Goal: Task Accomplishment & Management: Manage account settings

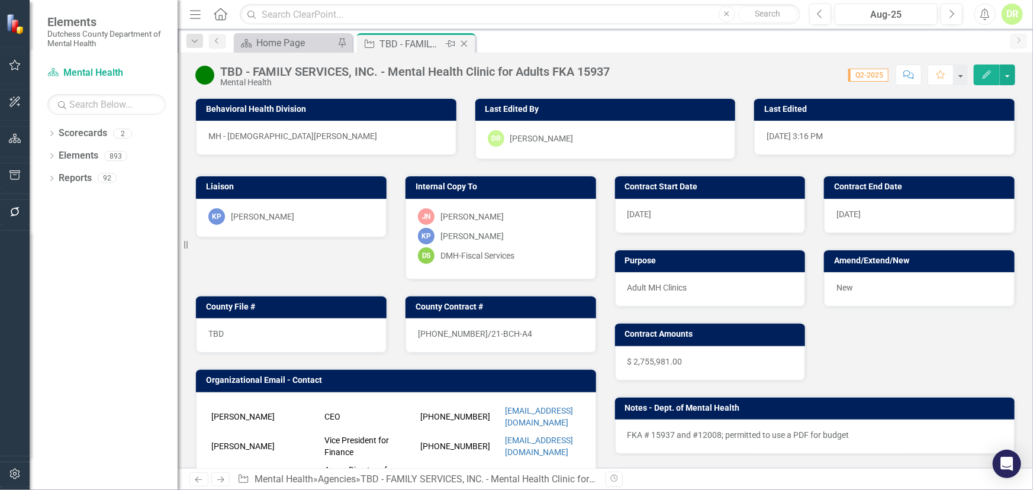
click at [468, 41] on icon "Close" at bounding box center [464, 43] width 12 height 9
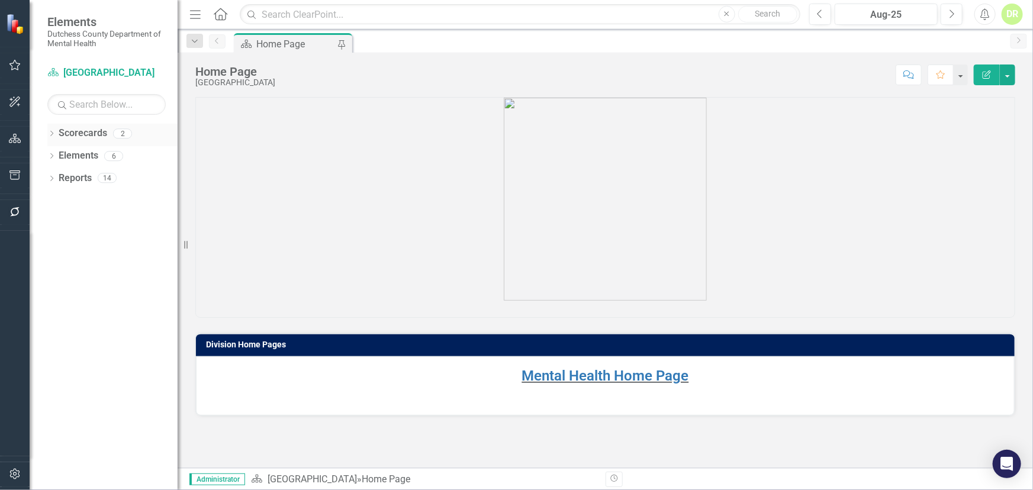
click at [85, 130] on link "Scorecards" at bounding box center [83, 134] width 49 height 14
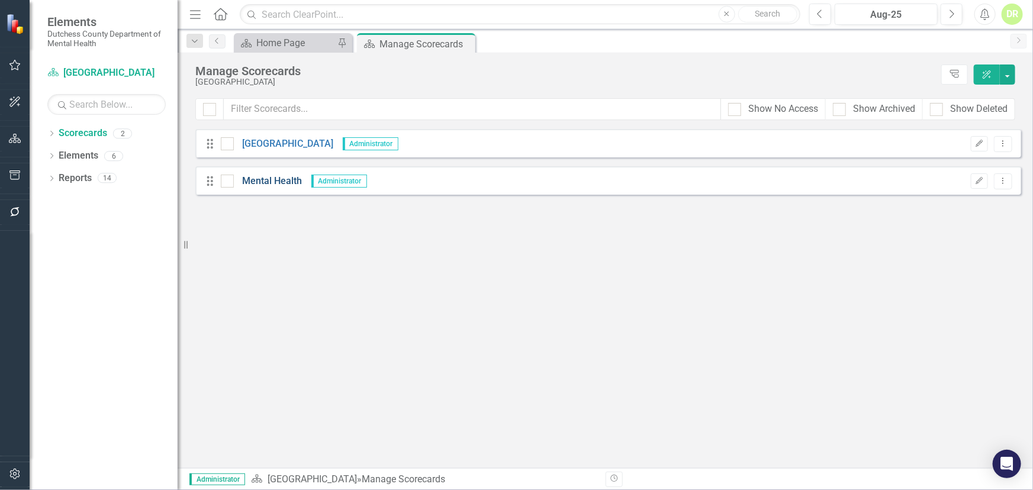
click at [269, 178] on link "Mental Health" at bounding box center [268, 182] width 69 height 14
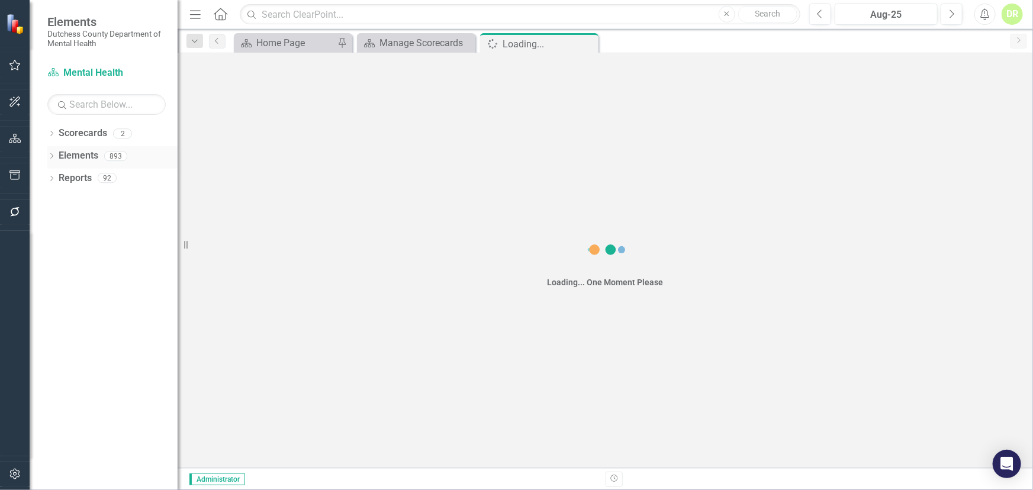
click at [78, 154] on link "Elements" at bounding box center [79, 156] width 40 height 14
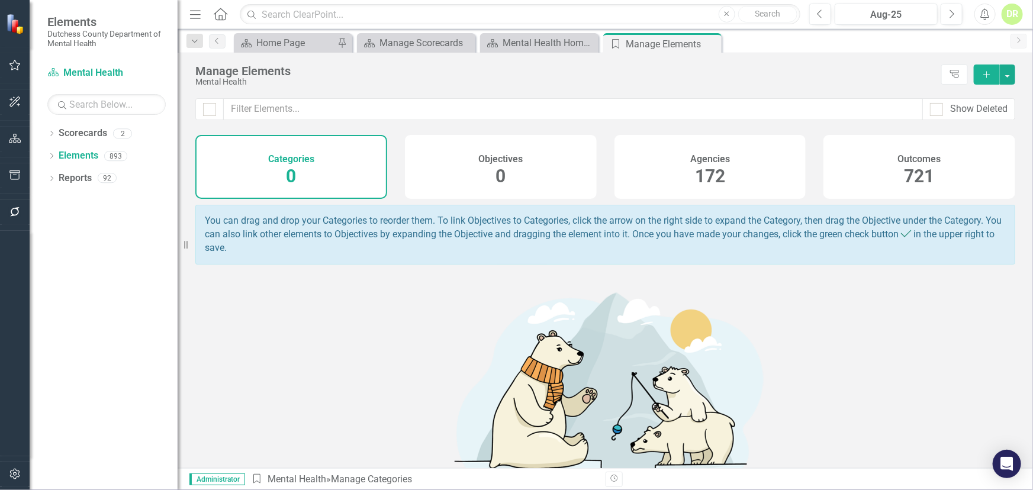
click at [711, 165] on div "172" at bounding box center [710, 176] width 30 height 25
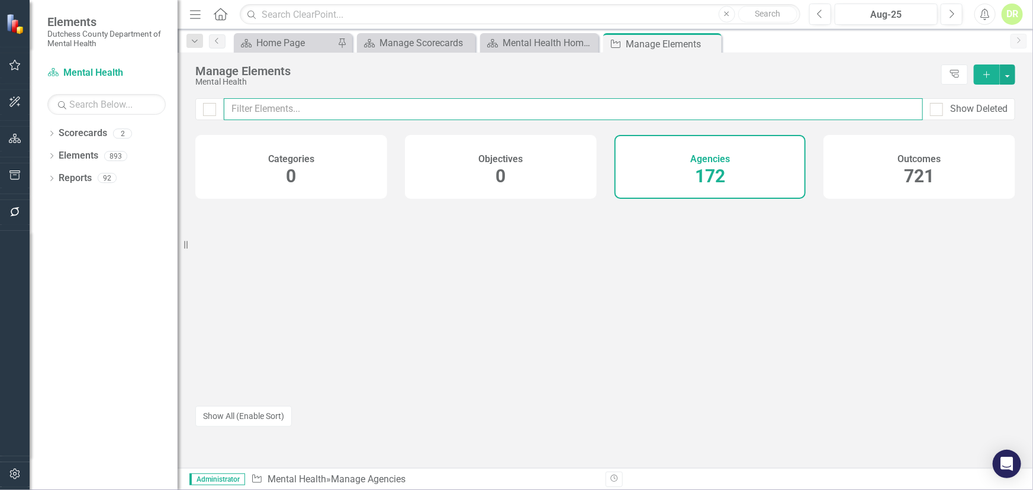
click at [262, 112] on input "text" at bounding box center [573, 109] width 699 height 22
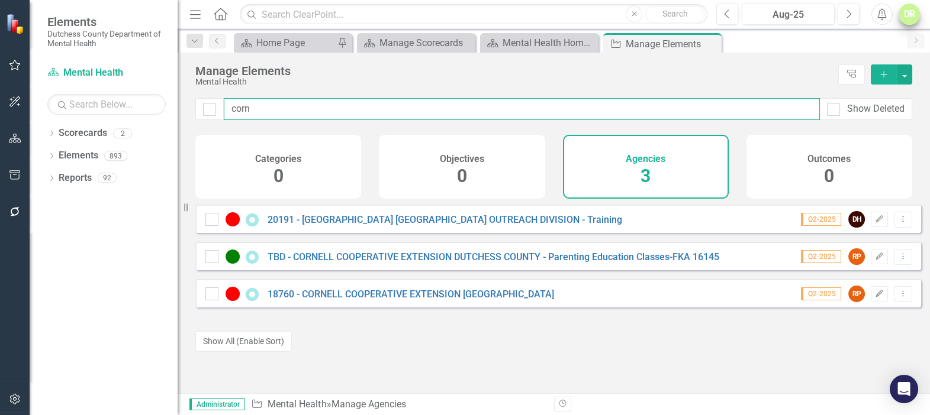
type input "corn"
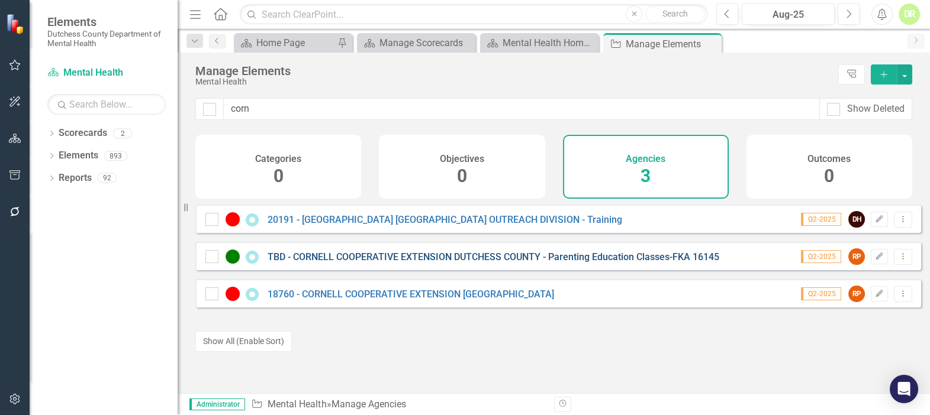
click at [506, 260] on div "TBD - CORNELL COOPERATIVE EXTENSION DUTCHESS COUNTY - Parenting Education Class…" at bounding box center [463, 257] width 517 height 14
click at [500, 263] on link "TBD - CORNELL COOPERATIVE EXTENSION DUTCHESS COUNTY - Parenting Education Class…" at bounding box center [494, 257] width 452 height 11
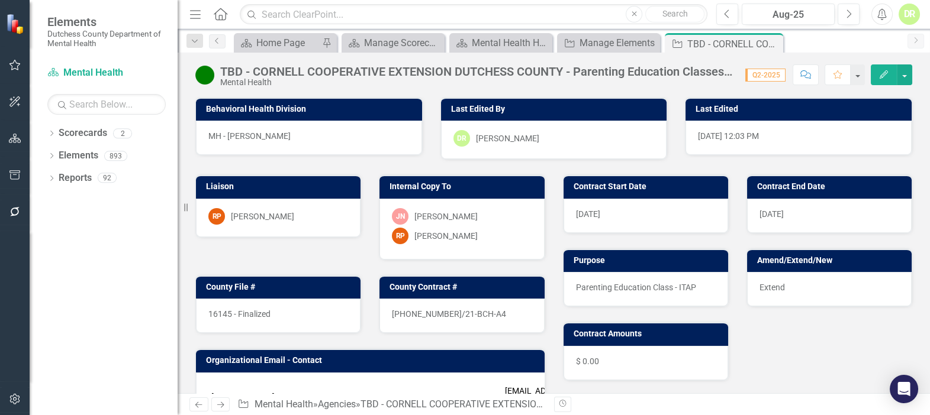
click at [312, 308] on div "16145 - Finalized" at bounding box center [278, 316] width 165 height 34
click at [302, 316] on div "16145 - Finalized" at bounding box center [278, 316] width 165 height 34
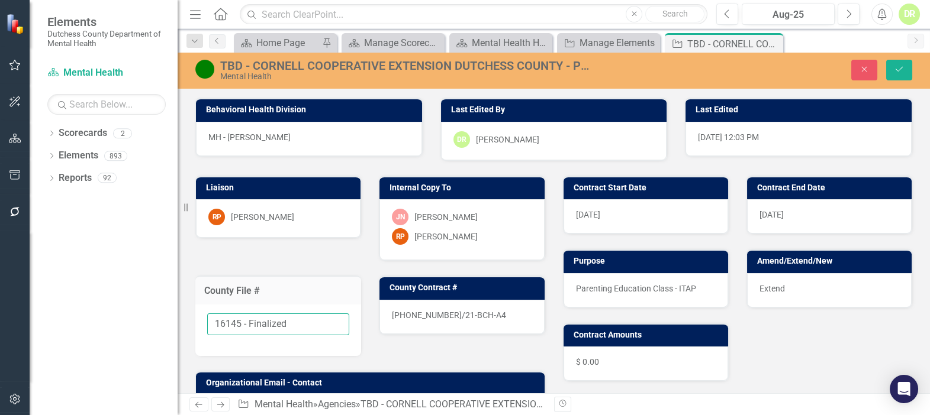
drag, startPoint x: 288, startPoint y: 320, endPoint x: 247, endPoint y: 315, distance: 41.1
click at [241, 320] on input "16145 - Finalized" at bounding box center [278, 325] width 142 height 22
type input "16145"
click at [896, 68] on icon "Save" at bounding box center [899, 69] width 11 height 8
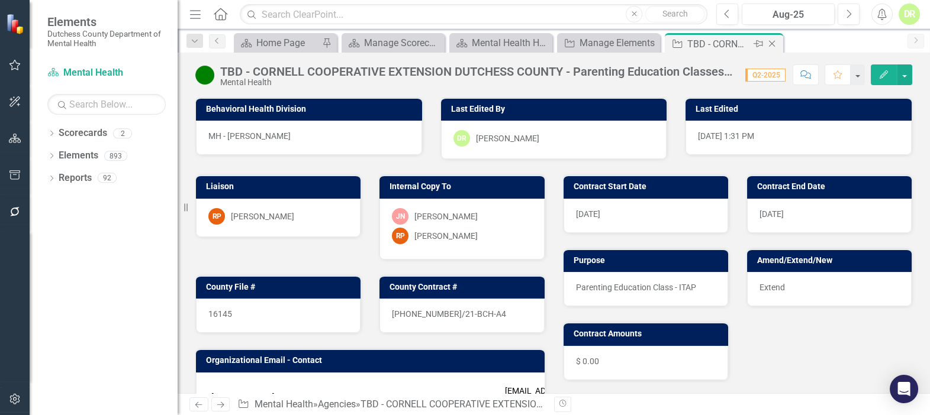
click at [768, 42] on icon "Close" at bounding box center [772, 43] width 12 height 9
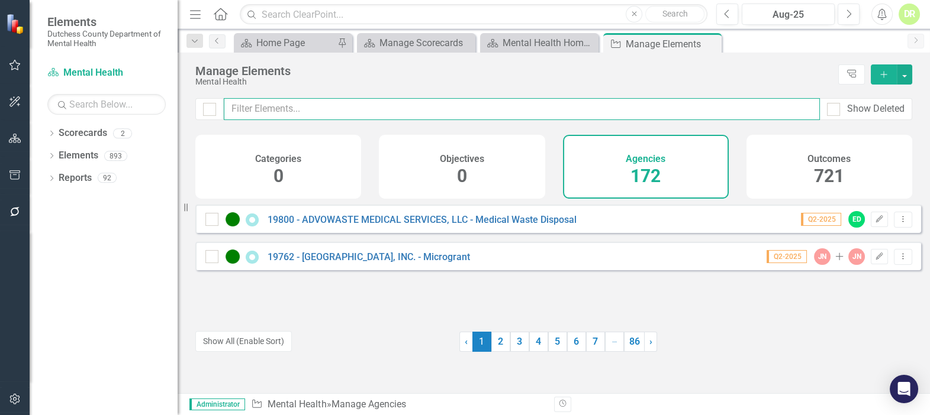
click at [315, 115] on input "text" at bounding box center [522, 109] width 596 height 22
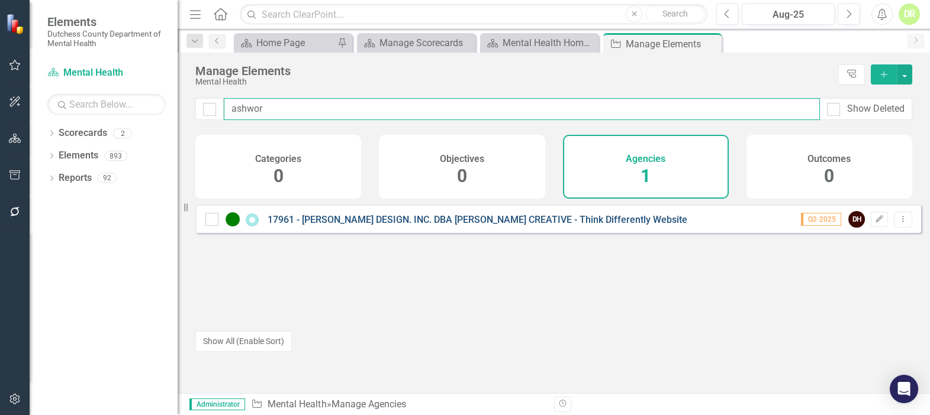
type input "ashwor"
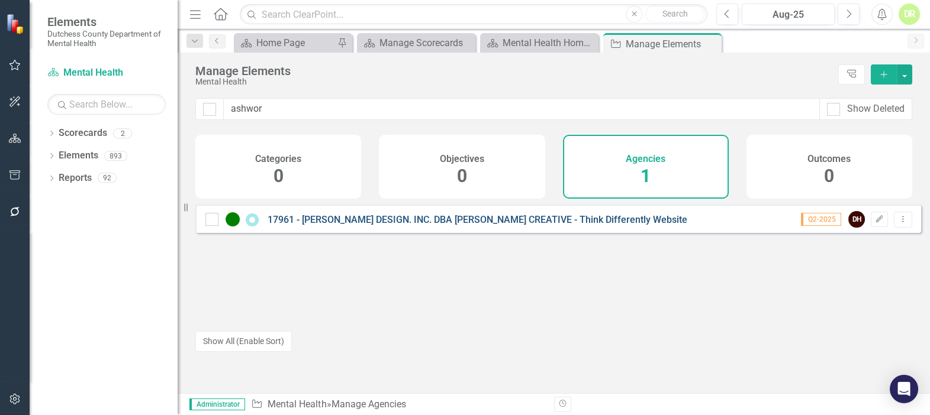
click at [402, 225] on link "17961 - [PERSON_NAME] DESIGN. INC. DBA [PERSON_NAME] CREATIVE - Think Different…" at bounding box center [478, 219] width 420 height 11
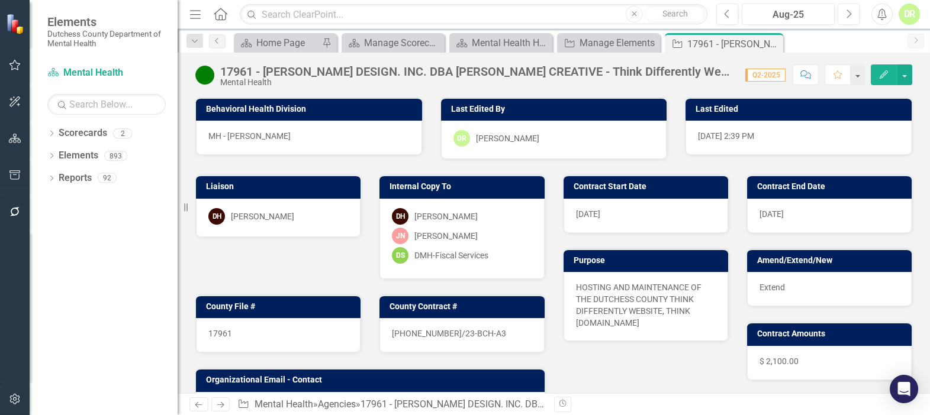
click at [402, 70] on div "17961 - [PERSON_NAME] DESIGN. INC. DBA [PERSON_NAME] CREATIVE - Think Different…" at bounding box center [476, 71] width 513 height 13
click at [401, 74] on div "17961 - [PERSON_NAME] DESIGN. INC. DBA [PERSON_NAME] CREATIVE - Think Different…" at bounding box center [476, 71] width 513 height 13
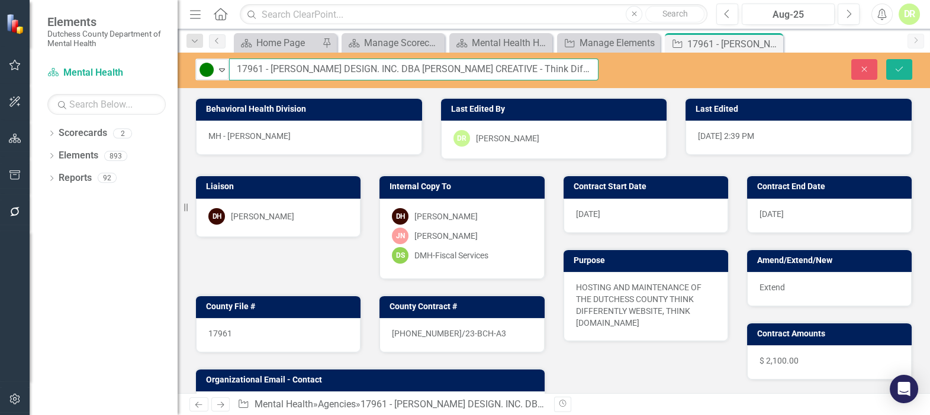
click at [378, 72] on input "17961 - [PERSON_NAME] DESIGN. INC. DBA [PERSON_NAME] CREATIVE - Think Different…" at bounding box center [413, 70] width 369 height 22
type input "17961 - [PERSON_NAME] DESIGN. INC., DBA [PERSON_NAME] CREATIVE - Think Differen…"
click at [894, 70] on icon "Save" at bounding box center [899, 69] width 11 height 8
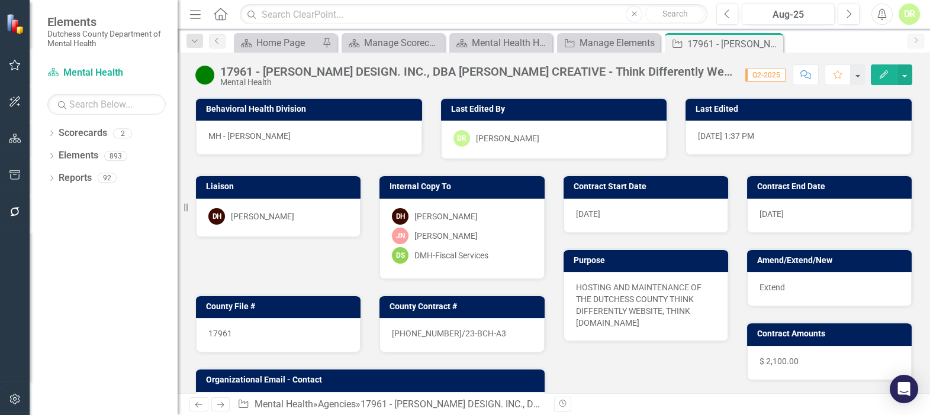
drag, startPoint x: 775, startPoint y: 42, endPoint x: 781, endPoint y: 1, distance: 41.9
click at [0, 0] on icon "Close" at bounding box center [0, 0] width 0 height 0
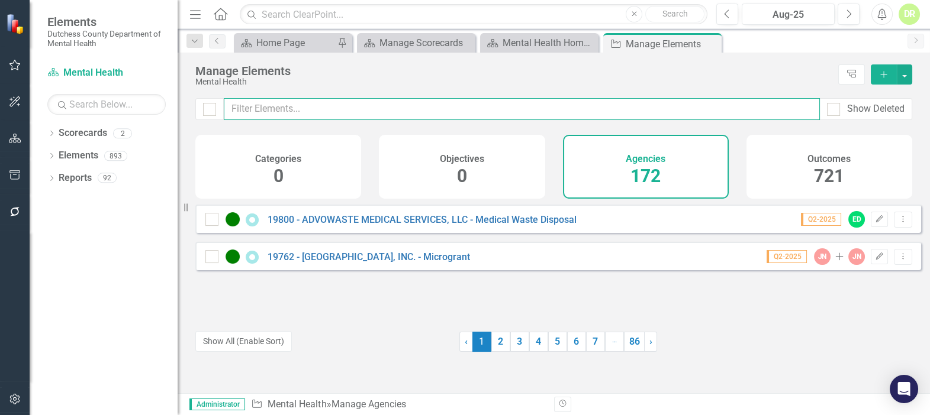
click at [314, 101] on input "text" at bounding box center [522, 109] width 596 height 22
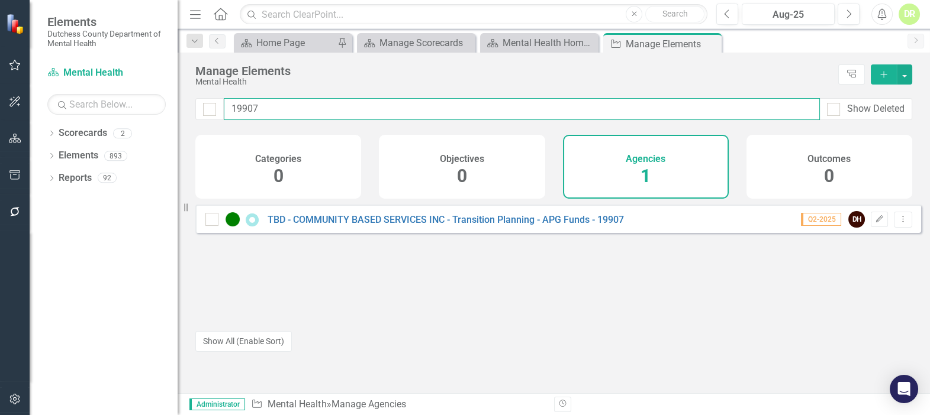
type input "19907"
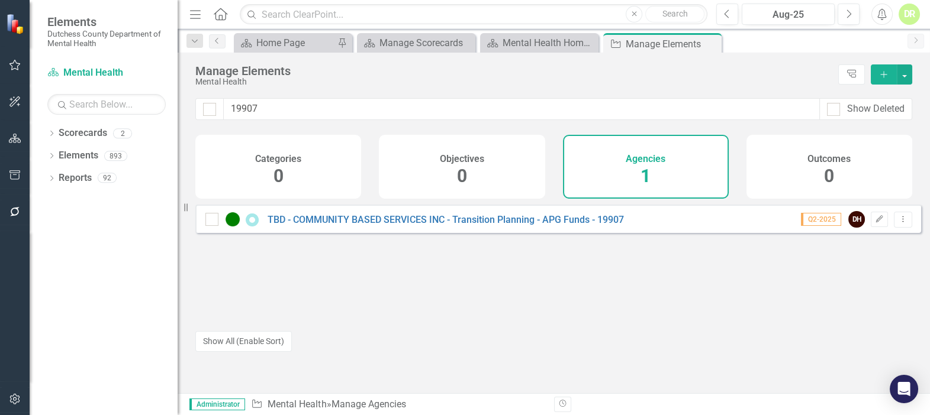
click at [374, 219] on div "TBD - COMMUNITY BASED SERVICES INC - Transition Planning - APG Funds - 19907 Q2…" at bounding box center [558, 219] width 726 height 28
click at [375, 221] on div "TBD - COMMUNITY BASED SERVICES INC - Transition Planning - APG Funds - 19907" at bounding box center [415, 219] width 421 height 14
click at [378, 225] on link "TBD - COMMUNITY BASED SERVICES INC - Transition Planning - APG Funds - 19907" at bounding box center [446, 219] width 356 height 11
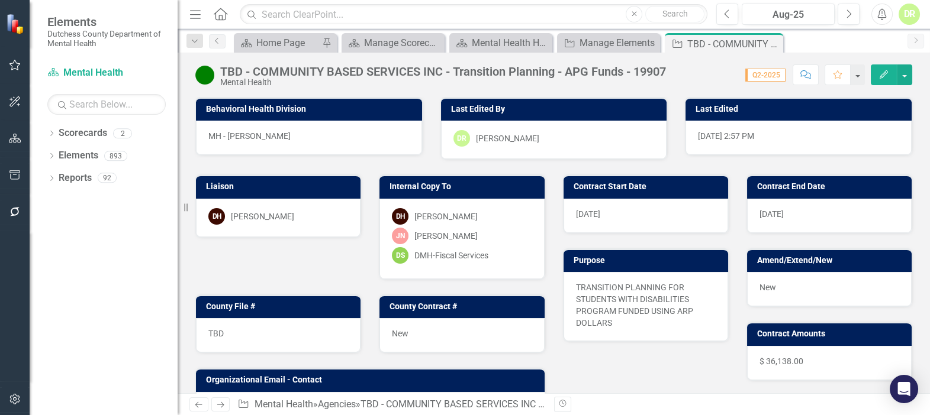
click at [634, 70] on div "TBD - COMMUNITY BASED SERVICES INC - Transition Planning - APG Funds - 19907" at bounding box center [443, 71] width 446 height 13
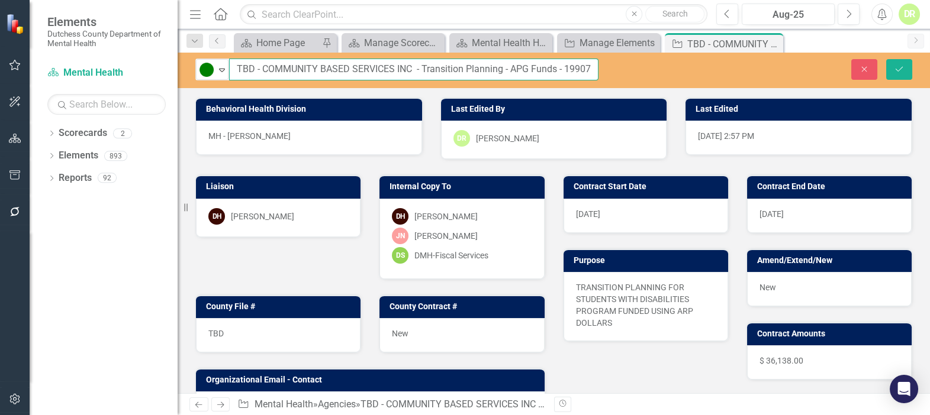
click at [563, 64] on input "TBD - COMMUNITY BASED SERVICES INC - Transition Planning - APG Funds - 19907" at bounding box center [413, 70] width 369 height 22
type input "TBD - COMMUNITY BASED SERVICES INC - Transition Planning - APG Funds - fka 19907"
click at [704, 65] on div "Close Save" at bounding box center [773, 69] width 296 height 21
click at [897, 63] on button "Save" at bounding box center [899, 69] width 26 height 21
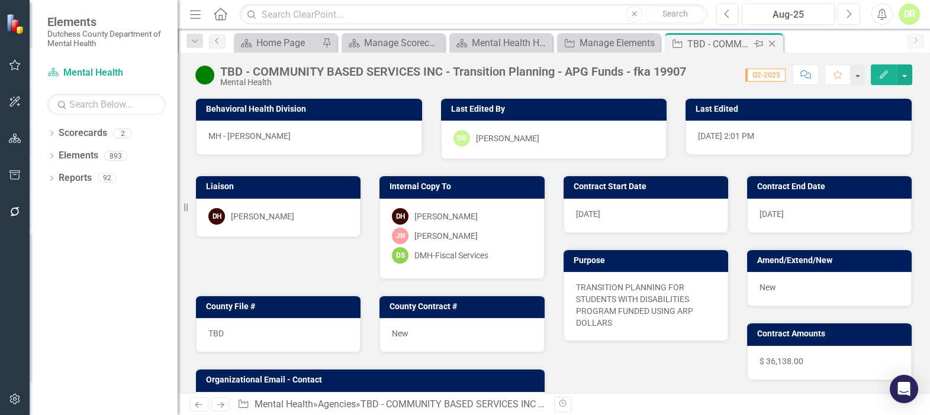
click at [771, 43] on icon at bounding box center [772, 44] width 7 height 7
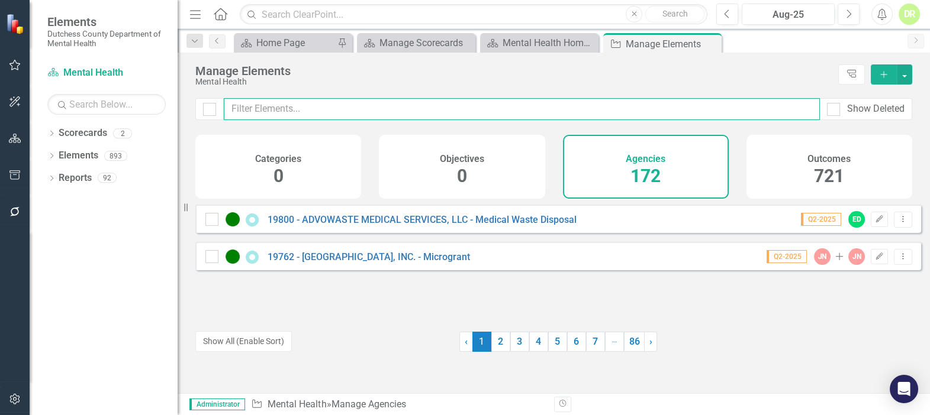
click at [460, 103] on input "text" at bounding box center [522, 109] width 596 height 22
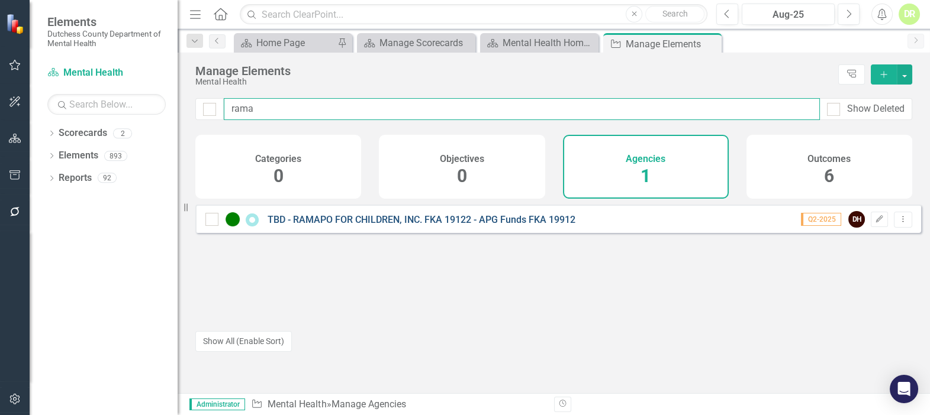
type input "rama"
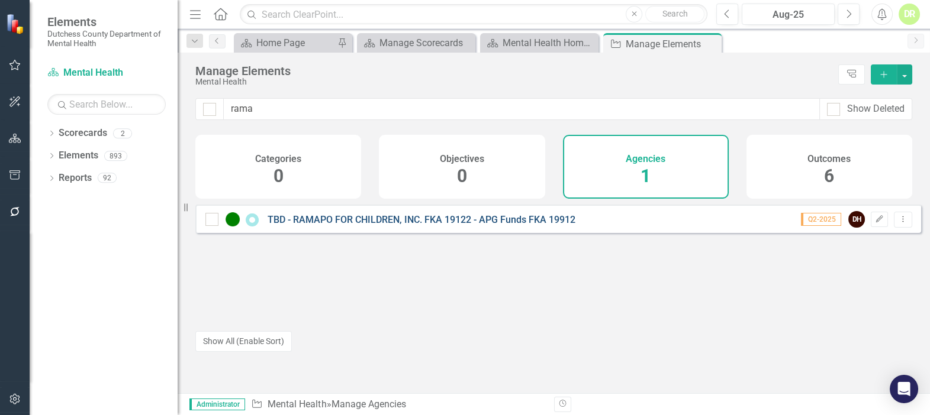
click at [432, 225] on link "TBD - RAMAPO FOR CHILDREN, INC. FKA 19122 - APG Funds FKA 19912" at bounding box center [422, 219] width 308 height 11
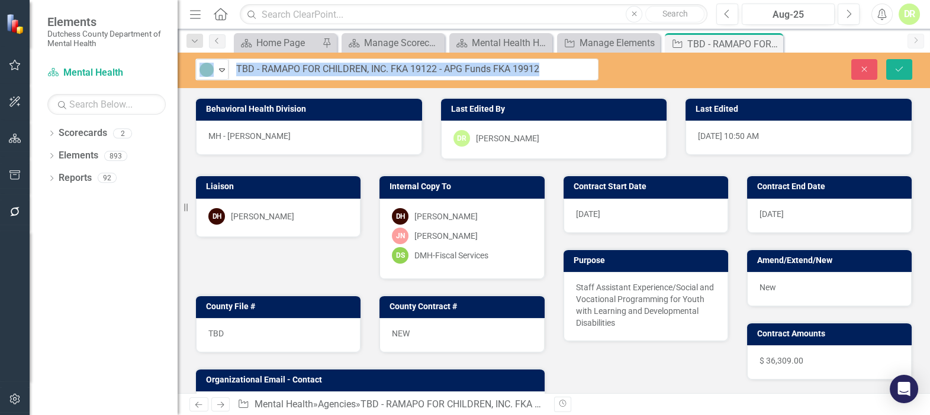
drag, startPoint x: 415, startPoint y: 67, endPoint x: 439, endPoint y: 70, distance: 23.8
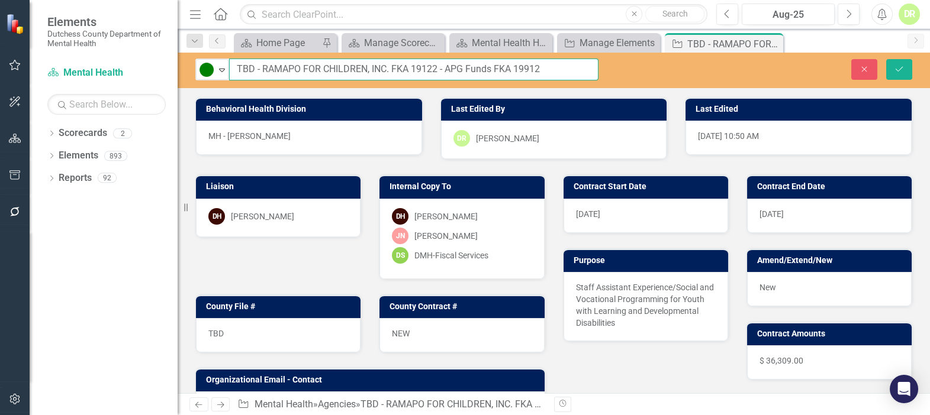
drag, startPoint x: 436, startPoint y: 70, endPoint x: 394, endPoint y: 69, distance: 42.0
click at [394, 69] on input "TBD - RAMAPO FOR CHILDREN, INC. FKA 19122 - APG Funds FKA 19912" at bounding box center [413, 70] width 369 height 22
type input "TBD - RAMAPO FOR CHILDREN, INC. - APG Funds FKA 19912"
click at [905, 67] on button "Save" at bounding box center [899, 69] width 26 height 21
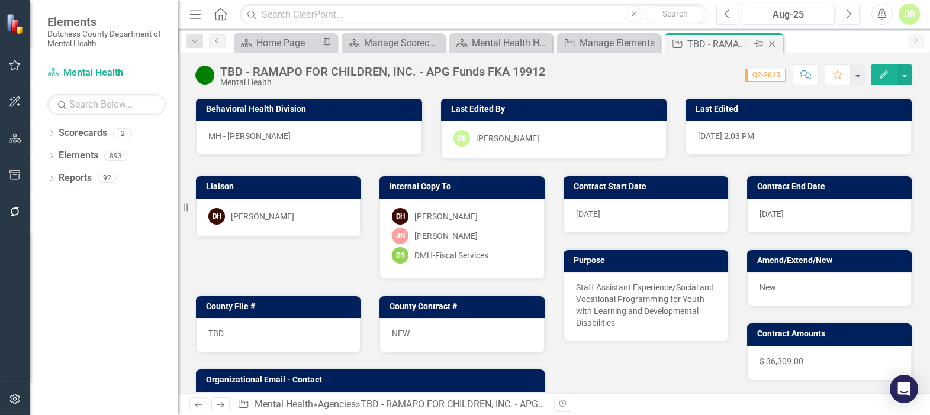
click at [769, 41] on icon at bounding box center [772, 44] width 7 height 7
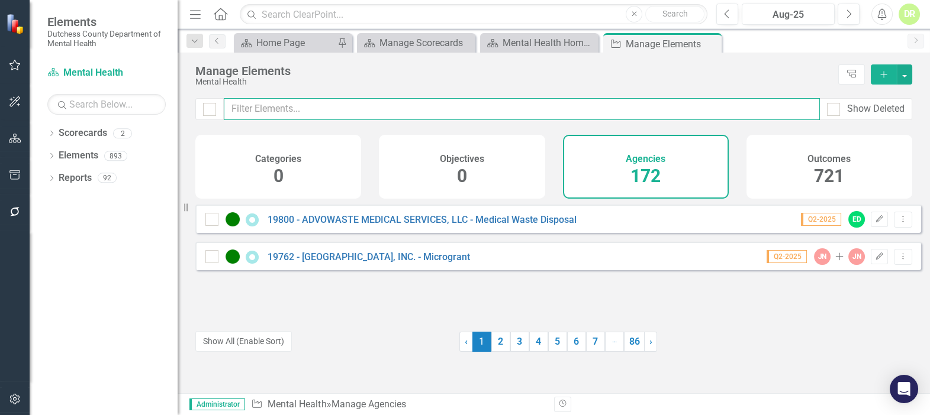
click at [266, 104] on input "text" at bounding box center [522, 109] width 596 height 22
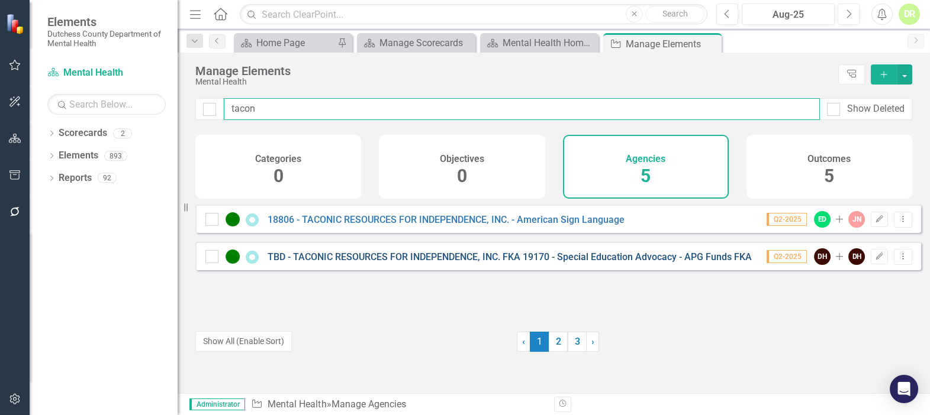
type input "tacon"
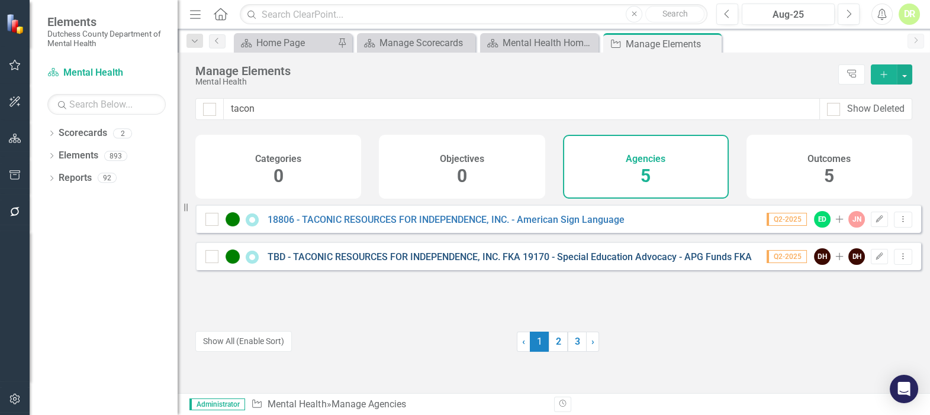
click at [330, 262] on link "TBD - TACONIC RESOURCES FOR INDEPENDENCE, INC. FKA 19170 - Special Education Ad…" at bounding box center [524, 257] width 513 height 11
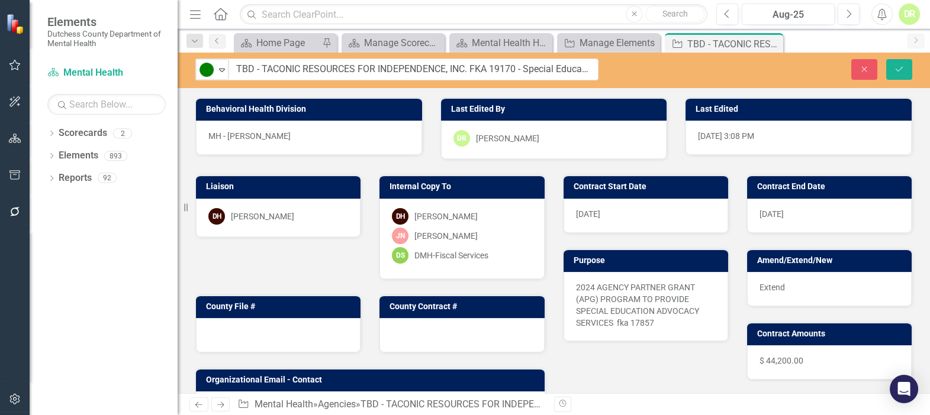
click at [514, 69] on input "TBD - TACONIC RESOURCES FOR INDEPENDENCE, INC. FKA 19170 - Special Education Ad…" at bounding box center [413, 70] width 370 height 22
drag, startPoint x: 472, startPoint y: 67, endPoint x: 520, endPoint y: 69, distance: 48.0
click at [520, 69] on input "TBD - TACONIC RESOURCES FOR INDEPENDENCE, INC. FKA 19170 - Special Education Ad…" at bounding box center [413, 70] width 370 height 22
type input "TBD - TACONIC RESOURCES FOR INDEPENDENCE, INC. - Special Education Advocacy - A…"
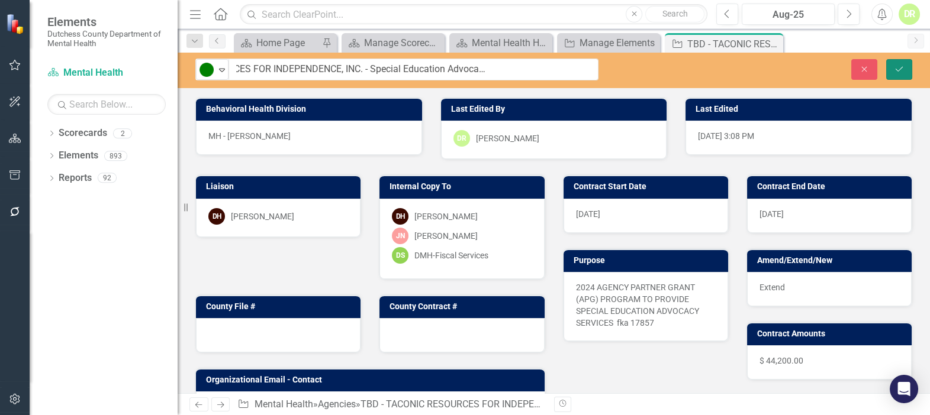
scroll to position [0, 0]
click at [906, 60] on button "Save" at bounding box center [899, 69] width 26 height 21
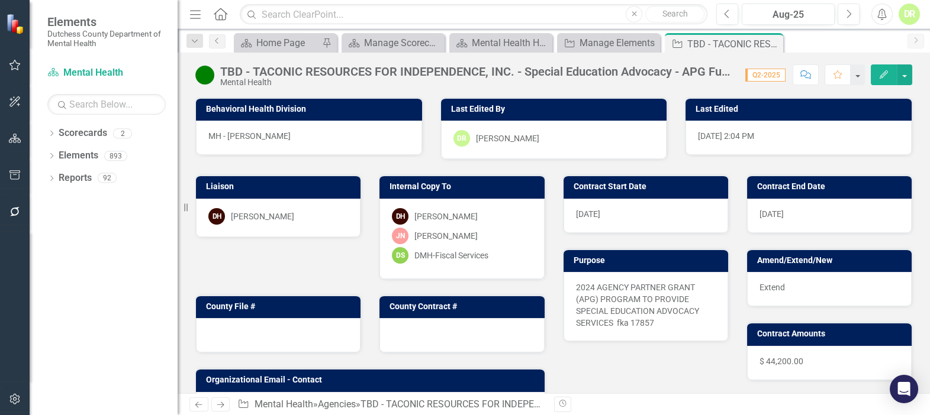
click at [635, 75] on div "TBD - TACONIC RESOURCES FOR INDEPENDENCE, INC. - Special Education Advocacy - A…" at bounding box center [476, 71] width 513 height 13
click at [610, 70] on div "TBD - TACONIC RESOURCES FOR INDEPENDENCE, INC. - Special Education Advocacy - A…" at bounding box center [476, 71] width 513 height 13
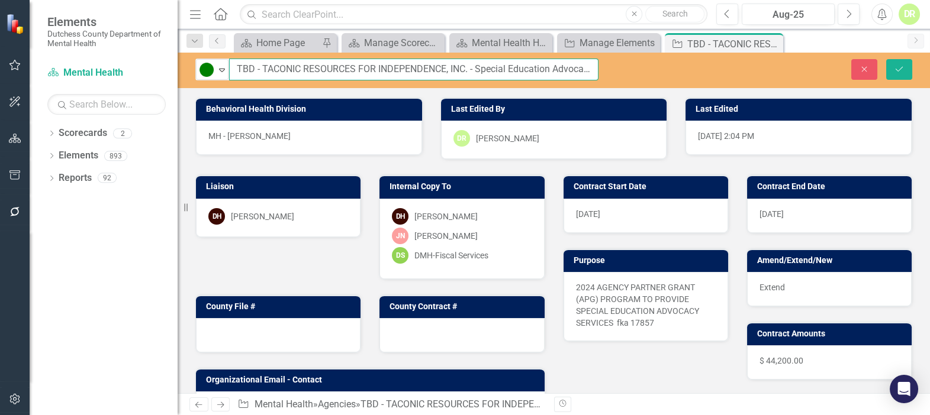
click at [569, 65] on input "TBD - TACONIC RESOURCES FOR INDEPENDENCE, INC. - Special Education Advocacy - A…" at bounding box center [413, 70] width 369 height 22
type input "TBD - TACONIC RESOURCES FOR INDEPENDENCE, INC. - Special Education Advocacy - A…"
click at [904, 68] on button "Save" at bounding box center [899, 69] width 26 height 21
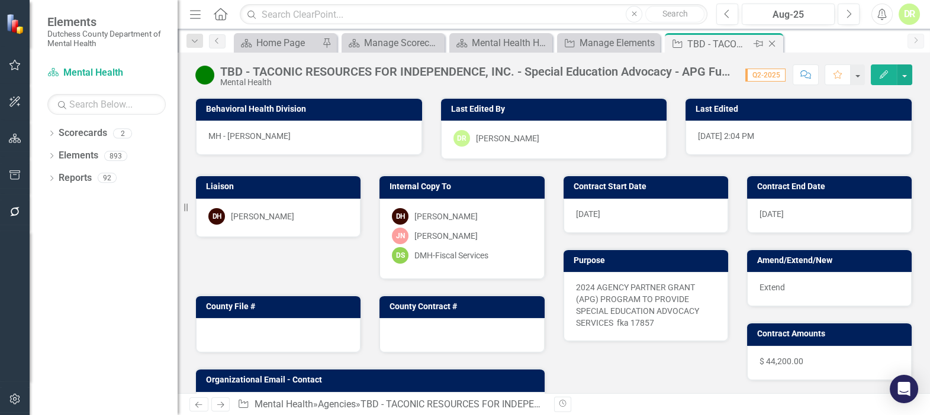
click at [769, 42] on icon "Close" at bounding box center [772, 43] width 12 height 9
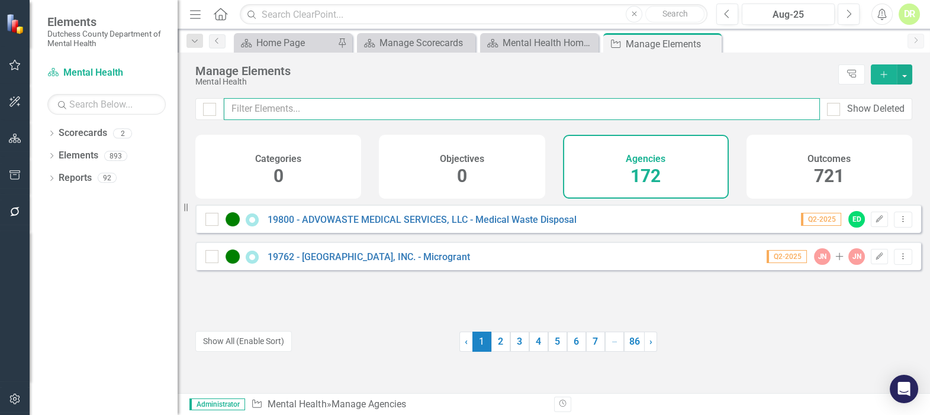
click at [273, 107] on input "text" at bounding box center [522, 109] width 596 height 22
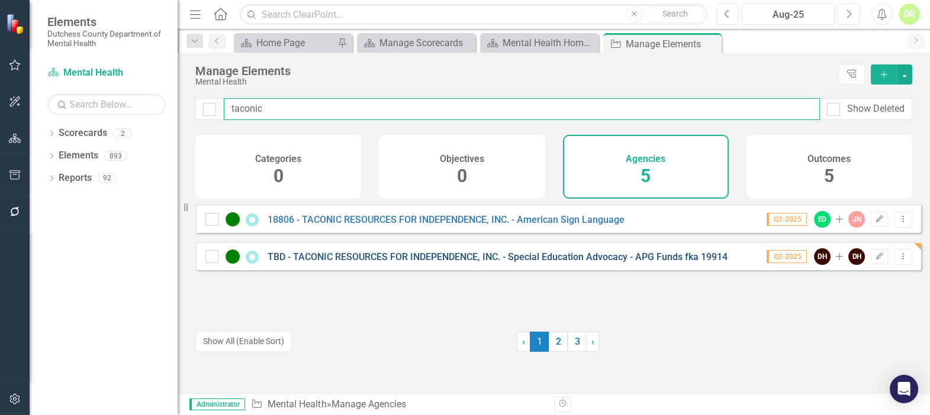
type input "taconic"
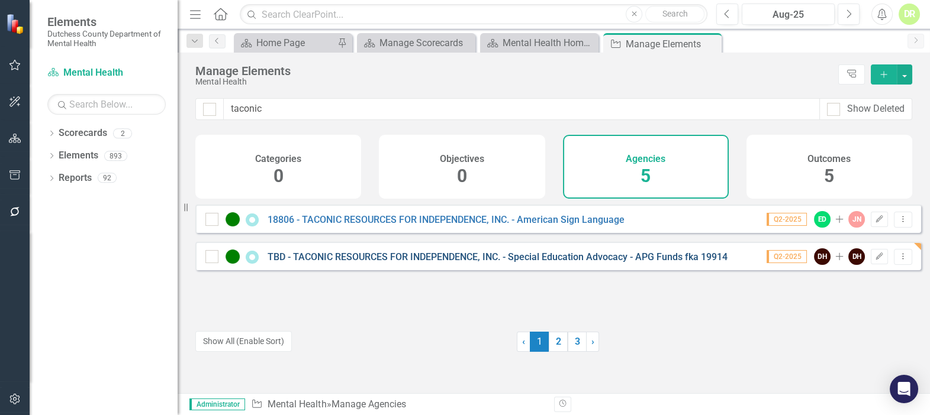
click at [357, 262] on link "TBD - TACONIC RESOURCES FOR INDEPENDENCE, INC. - Special Education Advocacy - A…" at bounding box center [498, 257] width 460 height 11
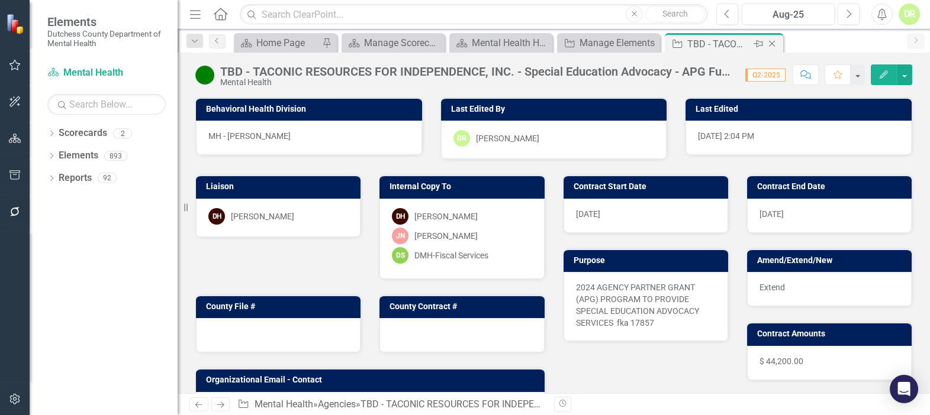
click at [777, 42] on icon "Close" at bounding box center [772, 43] width 12 height 9
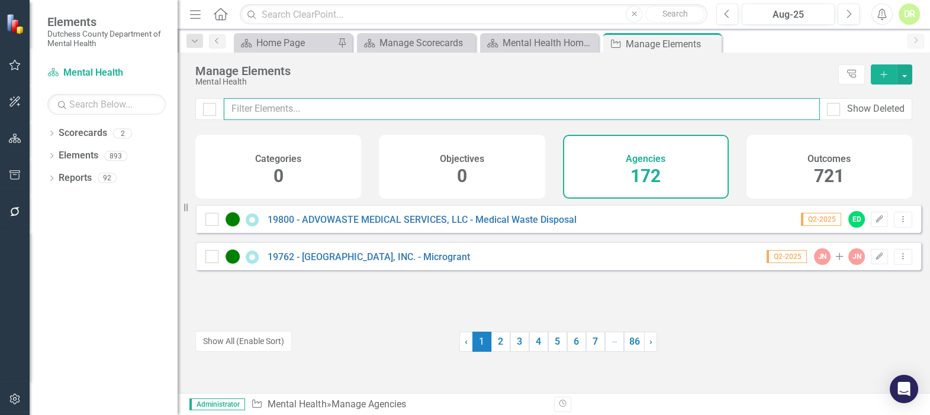
click at [368, 104] on input "text" at bounding box center [522, 109] width 596 height 22
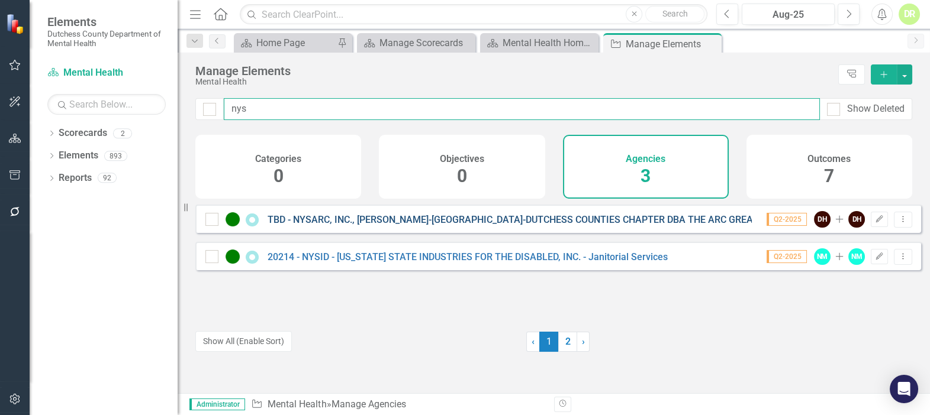
type input "nys"
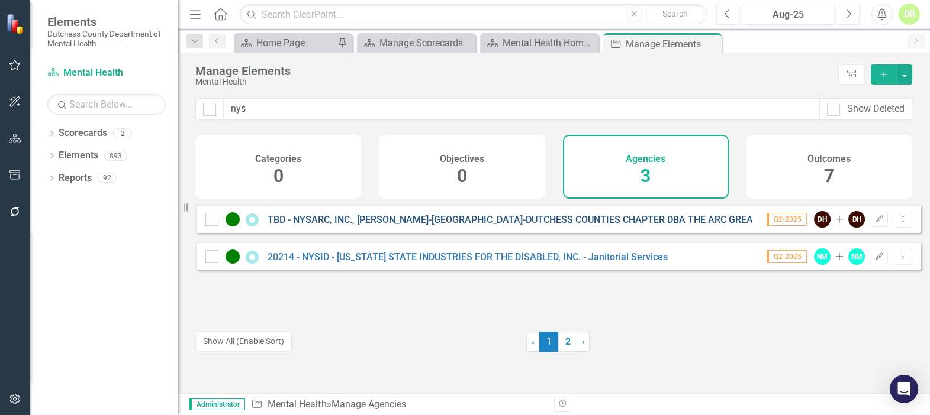
click at [440, 225] on link "TBD - NYSARC, INC., [PERSON_NAME]-[GEOGRAPHIC_DATA]-DUTCHESS COUNTIES CHAPTER D…" at bounding box center [684, 219] width 832 height 11
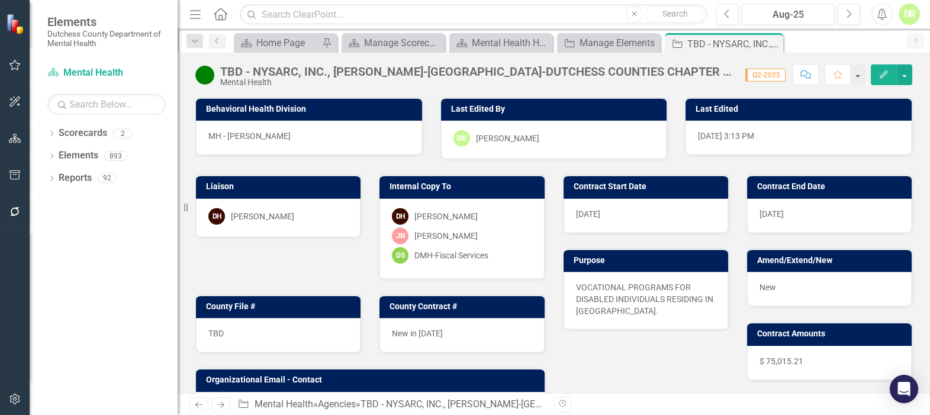
click at [648, 70] on div "TBD - NYSARC, INC., [PERSON_NAME]-[GEOGRAPHIC_DATA]-DUTCHESS COUNTIES CHAPTER D…" at bounding box center [476, 71] width 513 height 13
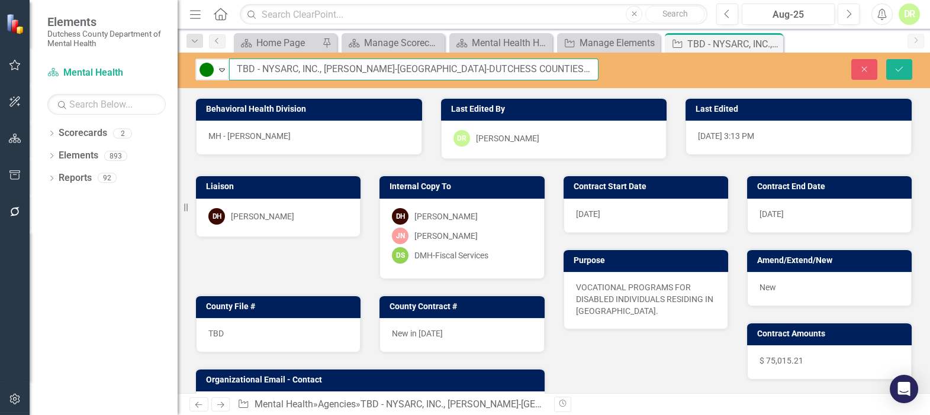
click at [574, 66] on input "TBD - NYSARC, INC., [PERSON_NAME]-[GEOGRAPHIC_DATA]-DUTCHESS COUNTIES CHAPTER D…" at bounding box center [413, 70] width 369 height 22
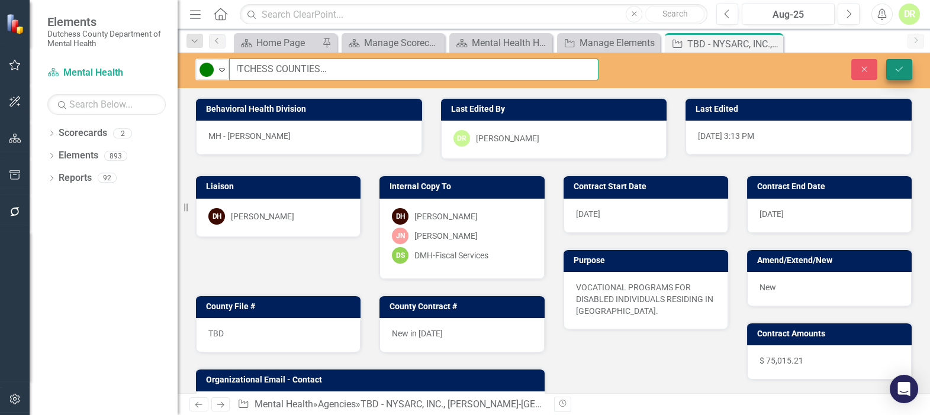
type input "TBD - NYSARC, INC., [PERSON_NAME]-[GEOGRAPHIC_DATA]-DUTCHESS COUNTIES CHAPTER D…"
click at [910, 66] on button "Save" at bounding box center [899, 69] width 26 height 21
